Goal: Navigation & Orientation: Find specific page/section

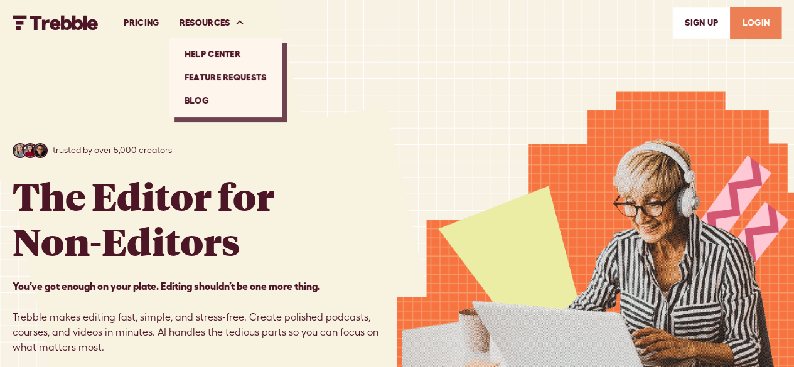
click at [204, 104] on link "Blog" at bounding box center [226, 100] width 102 height 23
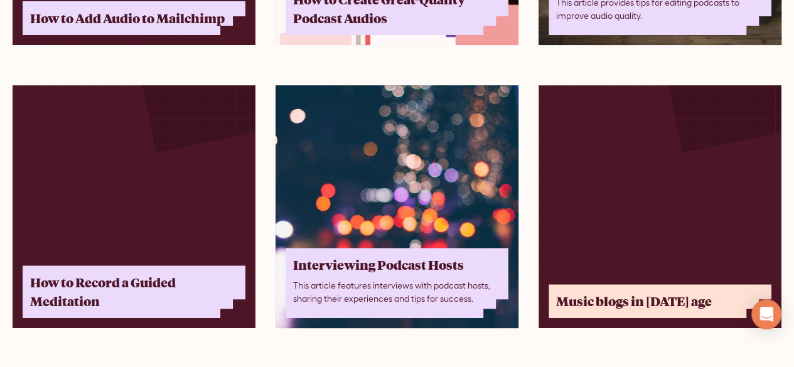
scroll to position [2511, 0]
